Goal: Task Accomplishment & Management: Manage account settings

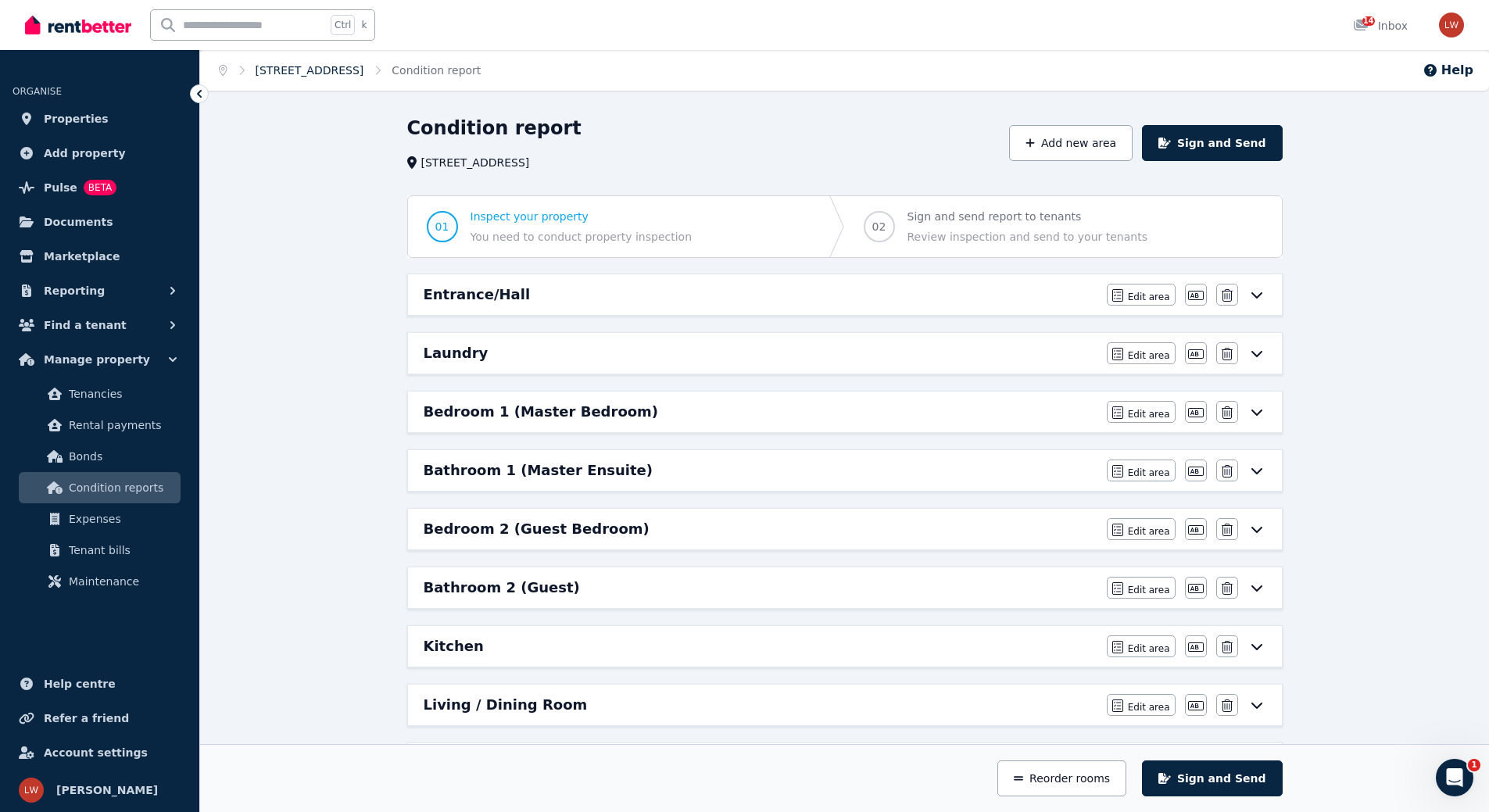
click at [337, 68] on link "1166/53 Skyring Terrace, Newstead" at bounding box center [309, 69] width 109 height 12
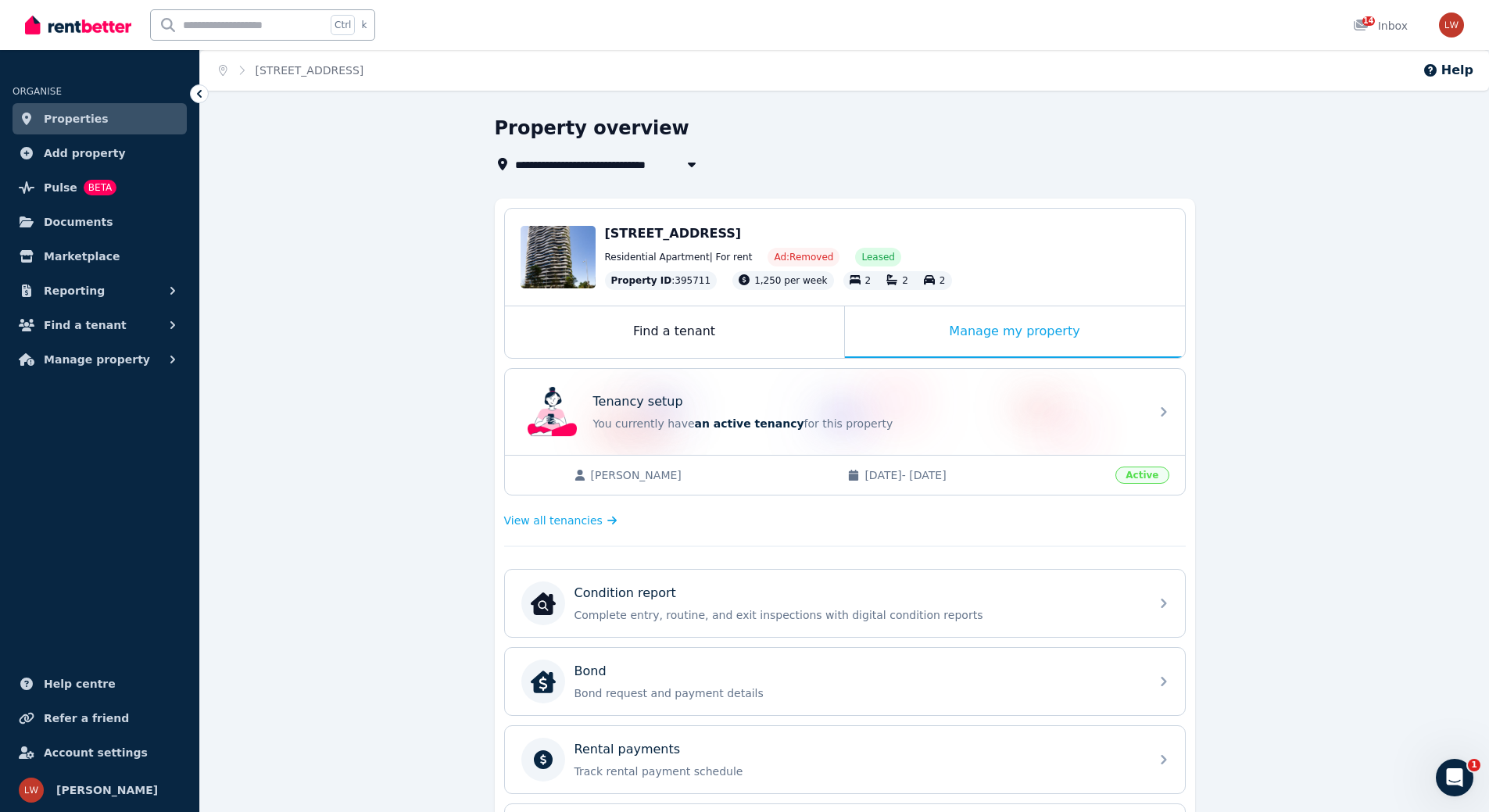
scroll to position [364, 0]
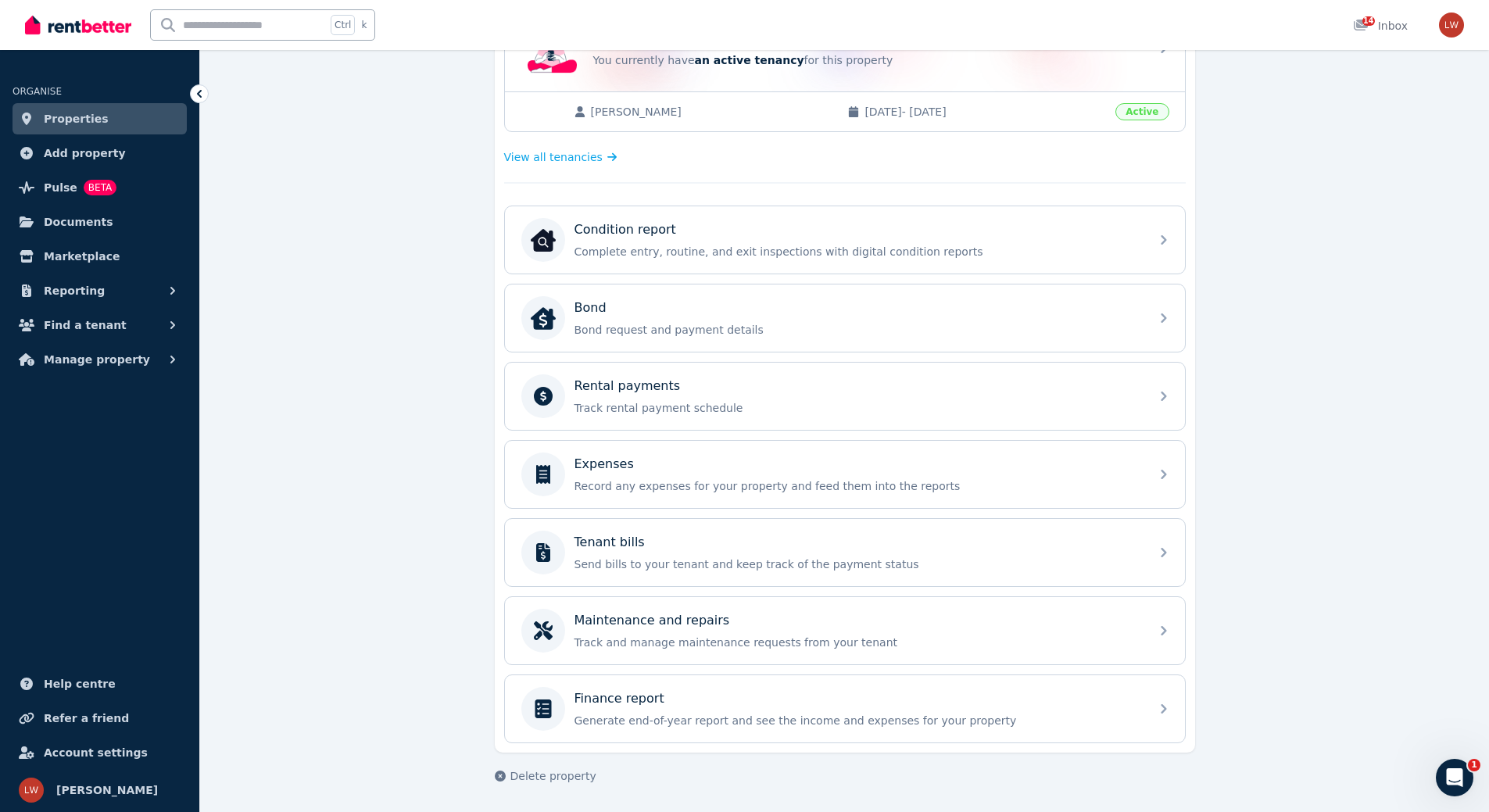
click at [395, 163] on div "**********" at bounding box center [844, 282] width 1289 height 1060
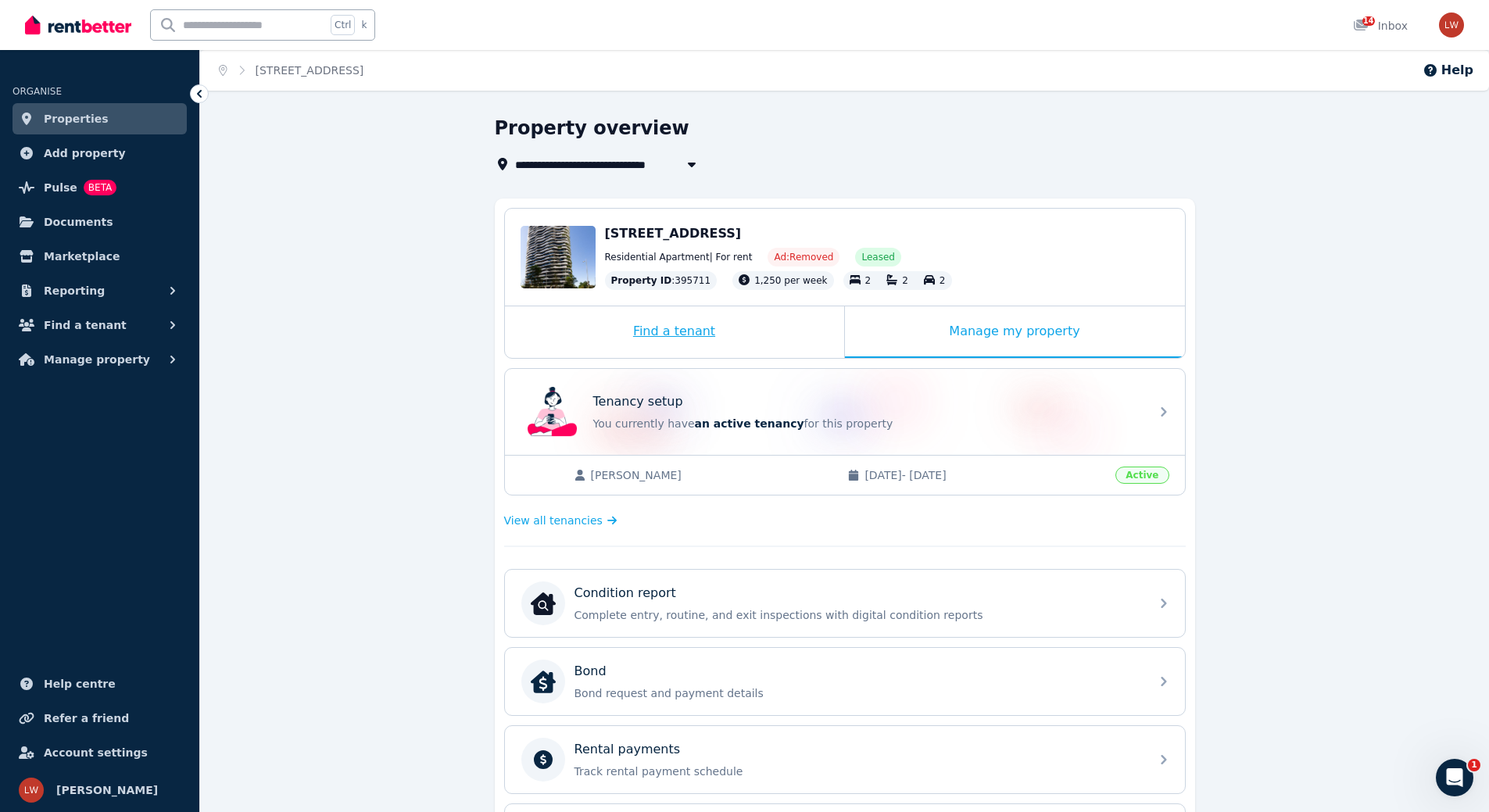
click at [648, 345] on div "Find a tenant" at bounding box center [674, 332] width 339 height 51
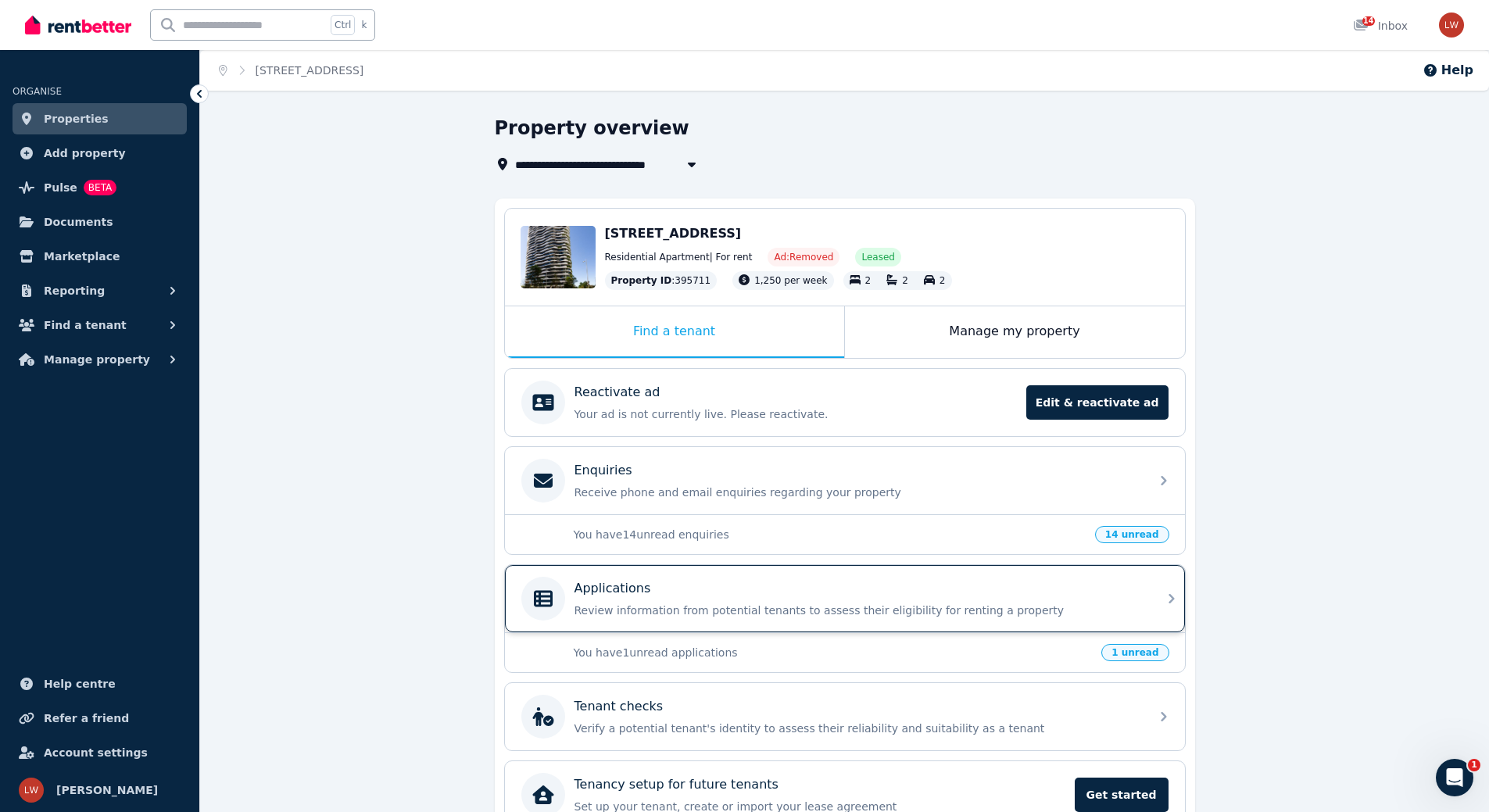
click at [618, 614] on p "Review information from potential tenants to assess their eligibility for renti…" at bounding box center [857, 610] width 566 height 15
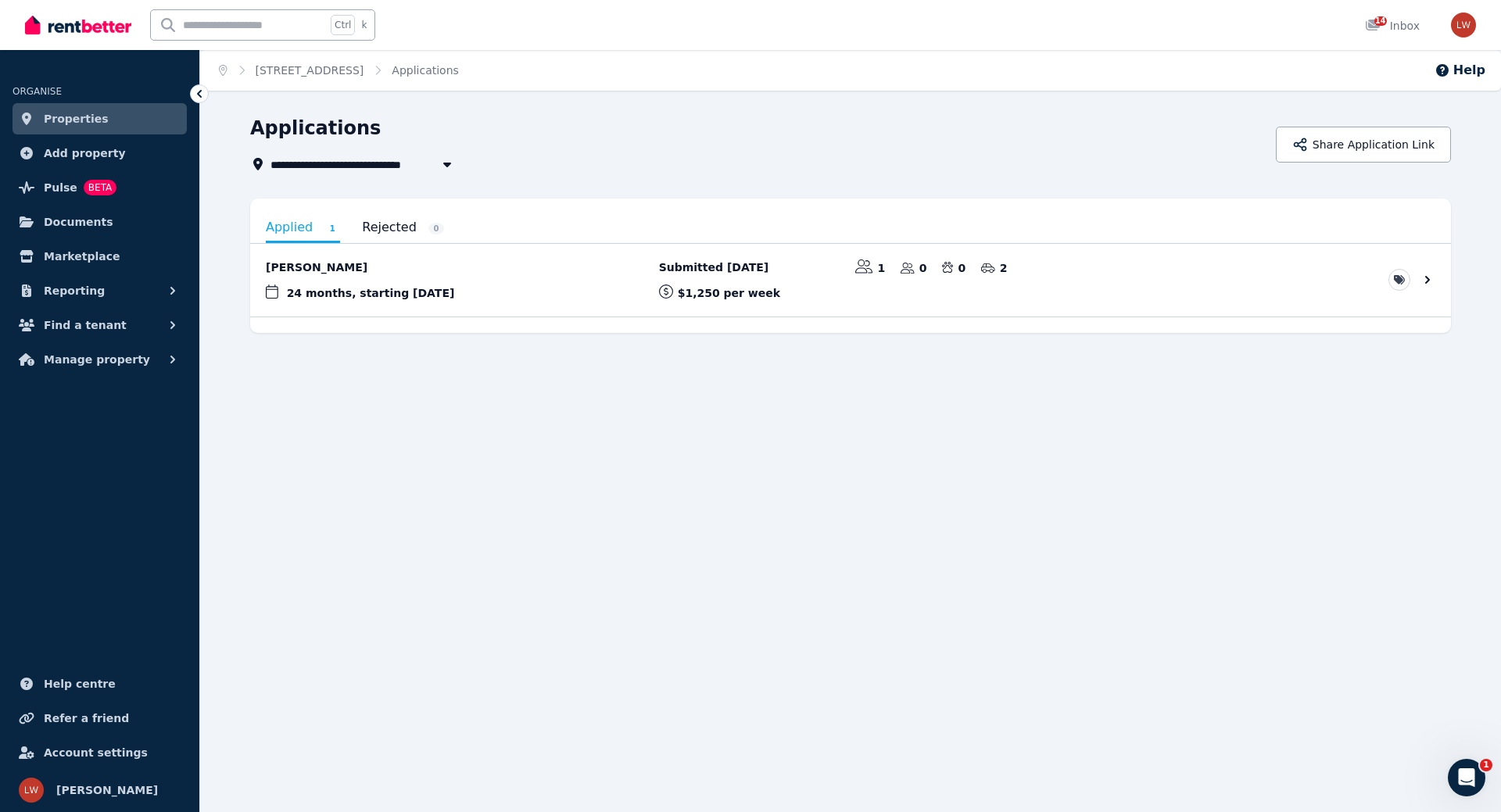
click at [370, 227] on link "Rejected 0" at bounding box center [403, 228] width 82 height 27
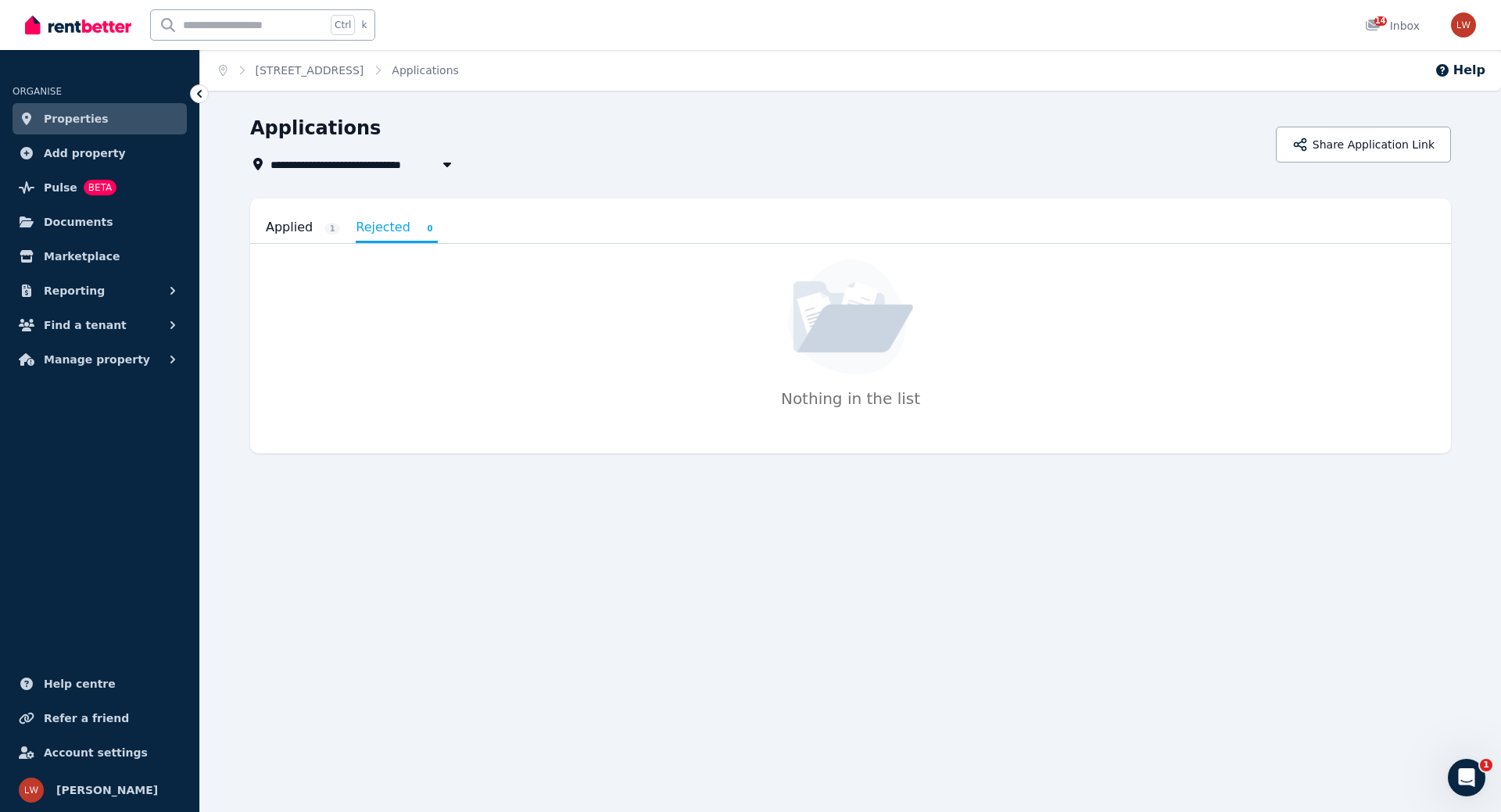
click at [294, 224] on link "Applied 1" at bounding box center [303, 228] width 74 height 27
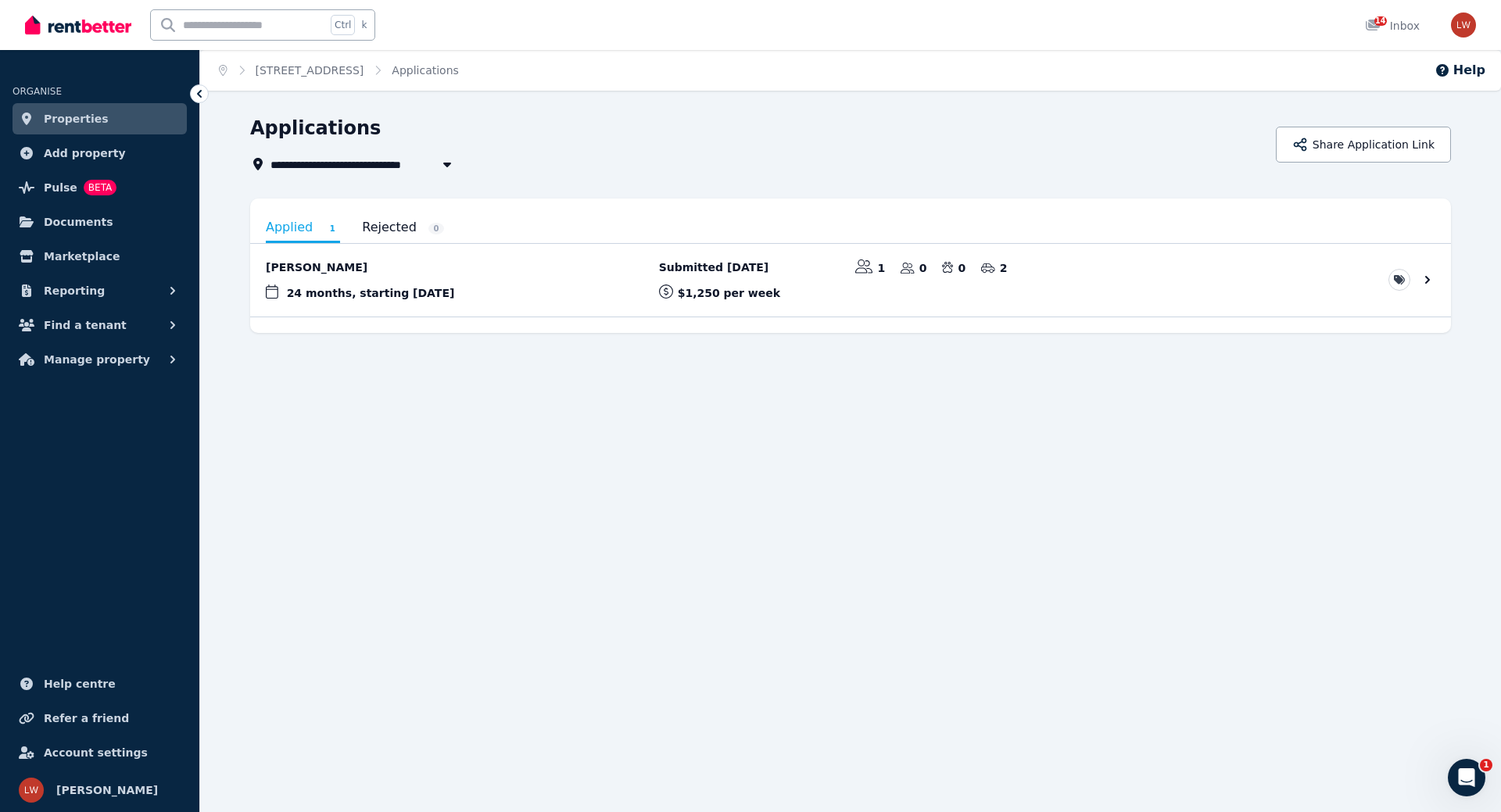
click at [198, 94] on icon at bounding box center [199, 93] width 5 height 8
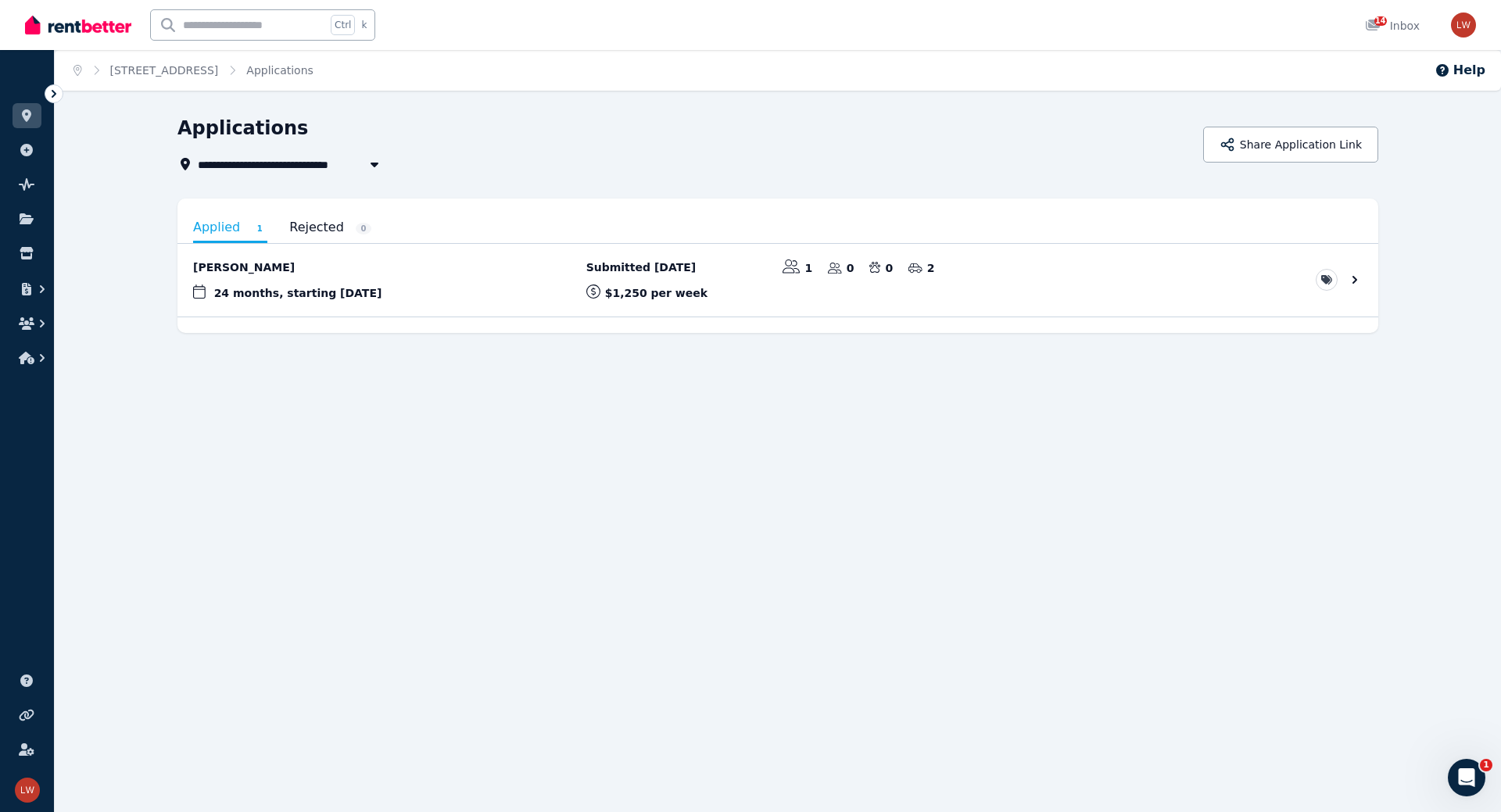
click at [223, 111] on div "**********" at bounding box center [750, 406] width 1501 height 812
click at [54, 98] on icon at bounding box center [53, 93] width 15 height 15
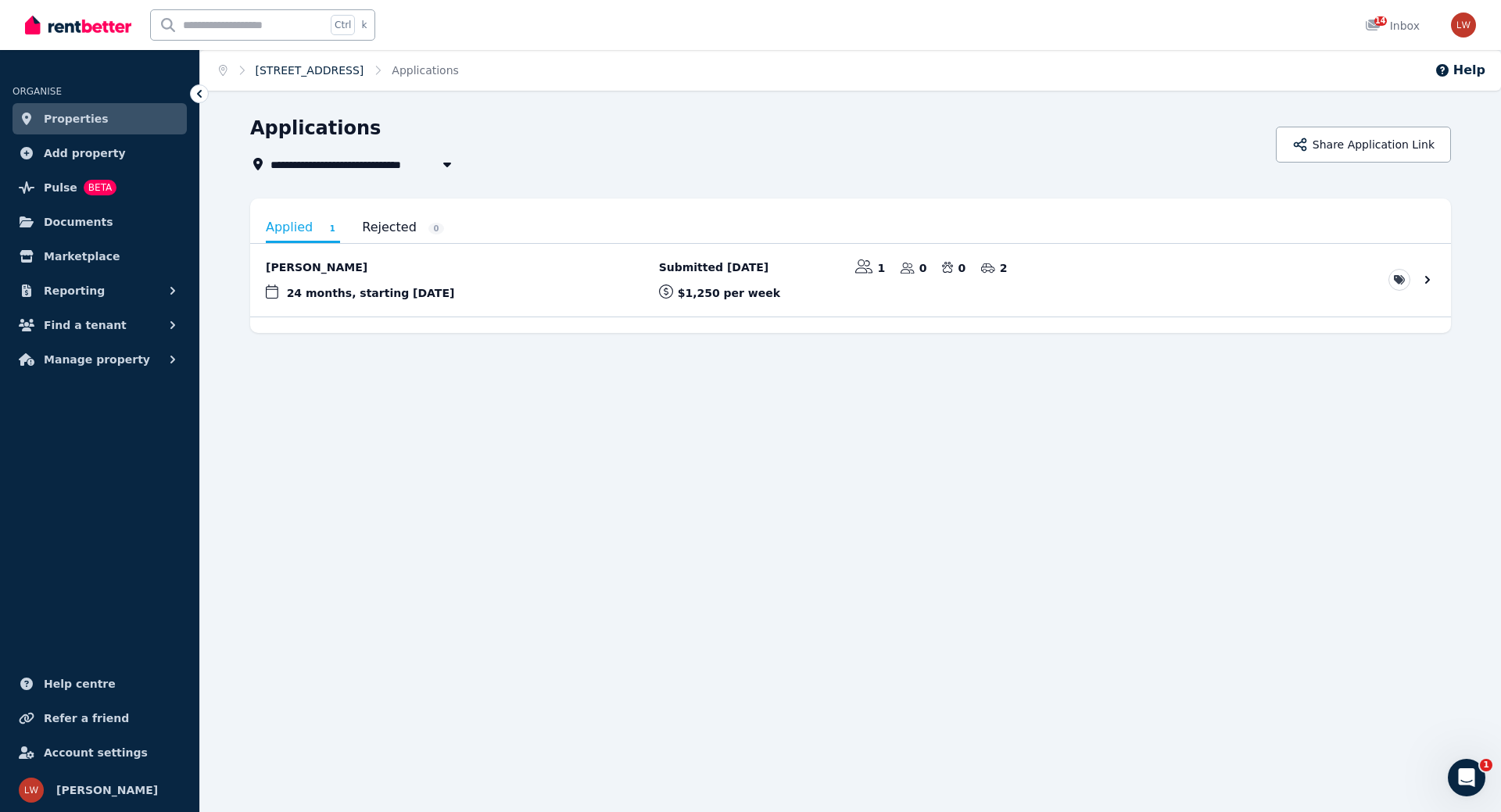
click at [365, 67] on link "1166/53 Skyring Terrace, Newstead" at bounding box center [310, 69] width 109 height 12
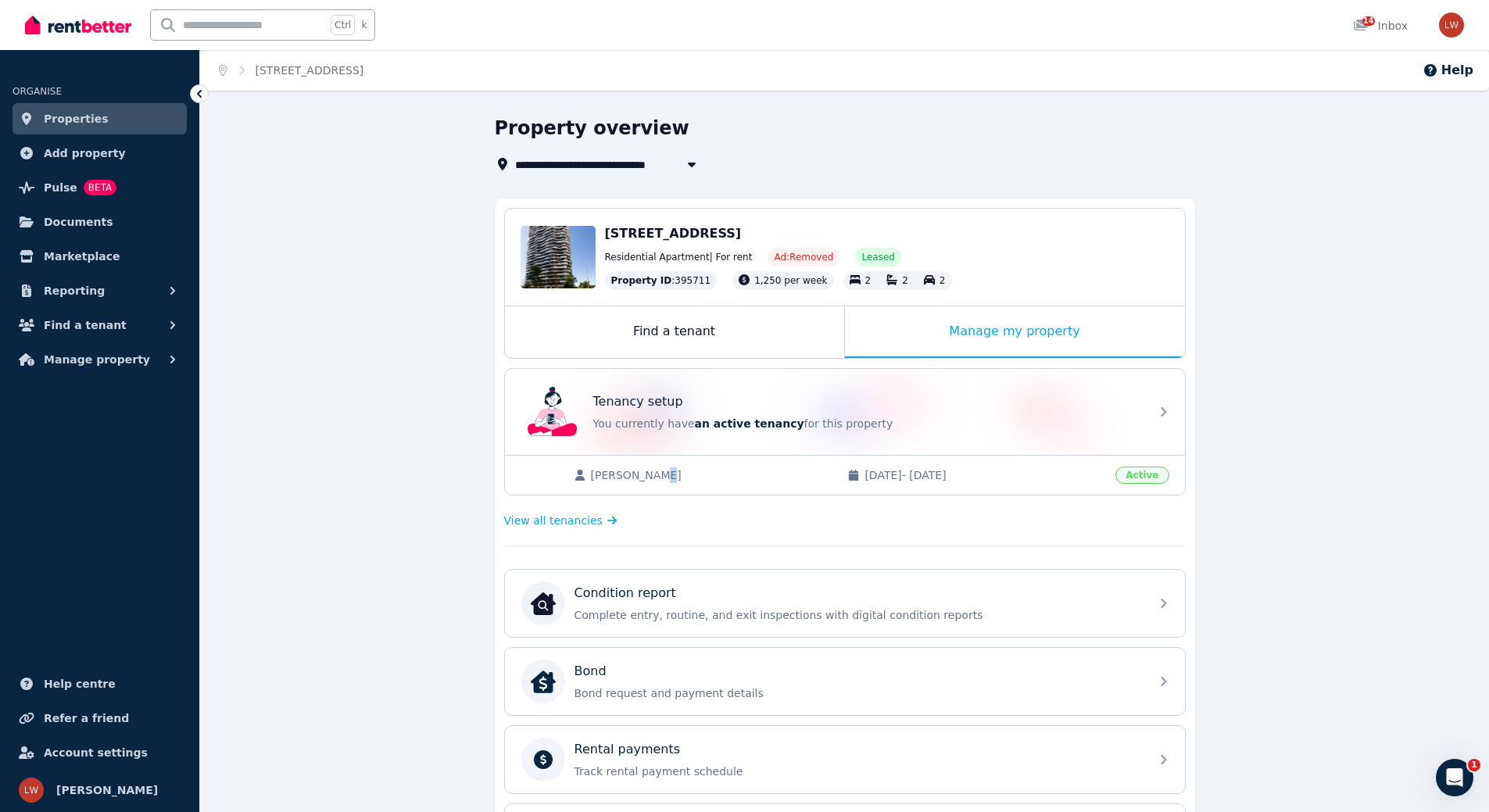
click at [646, 481] on span "Brett Kullman" at bounding box center [712, 475] width 242 height 15
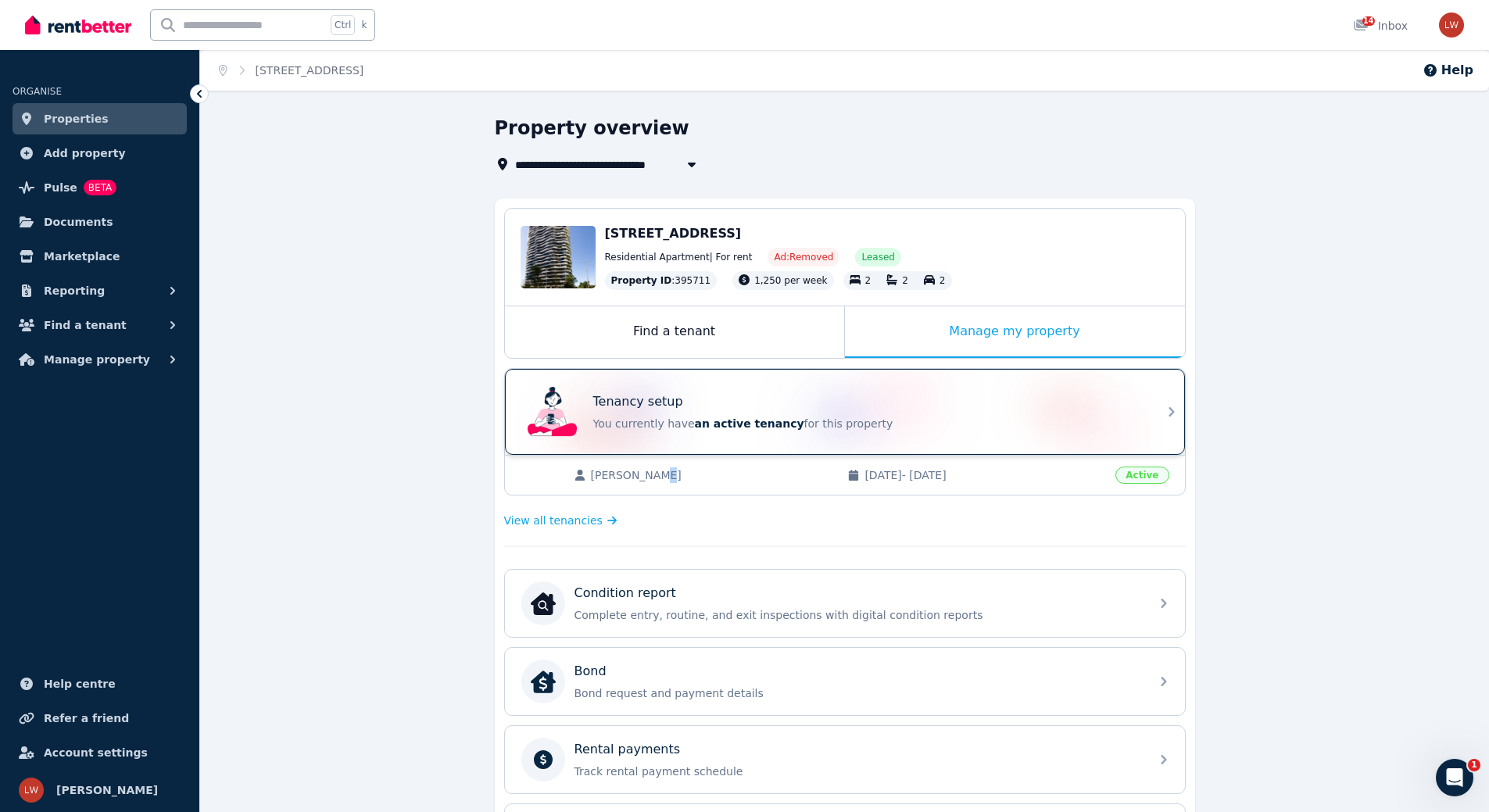
click at [775, 417] on p "You currently have an active tenancy for this property" at bounding box center [866, 424] width 547 height 15
